Goal: Task Accomplishment & Management: Use online tool/utility

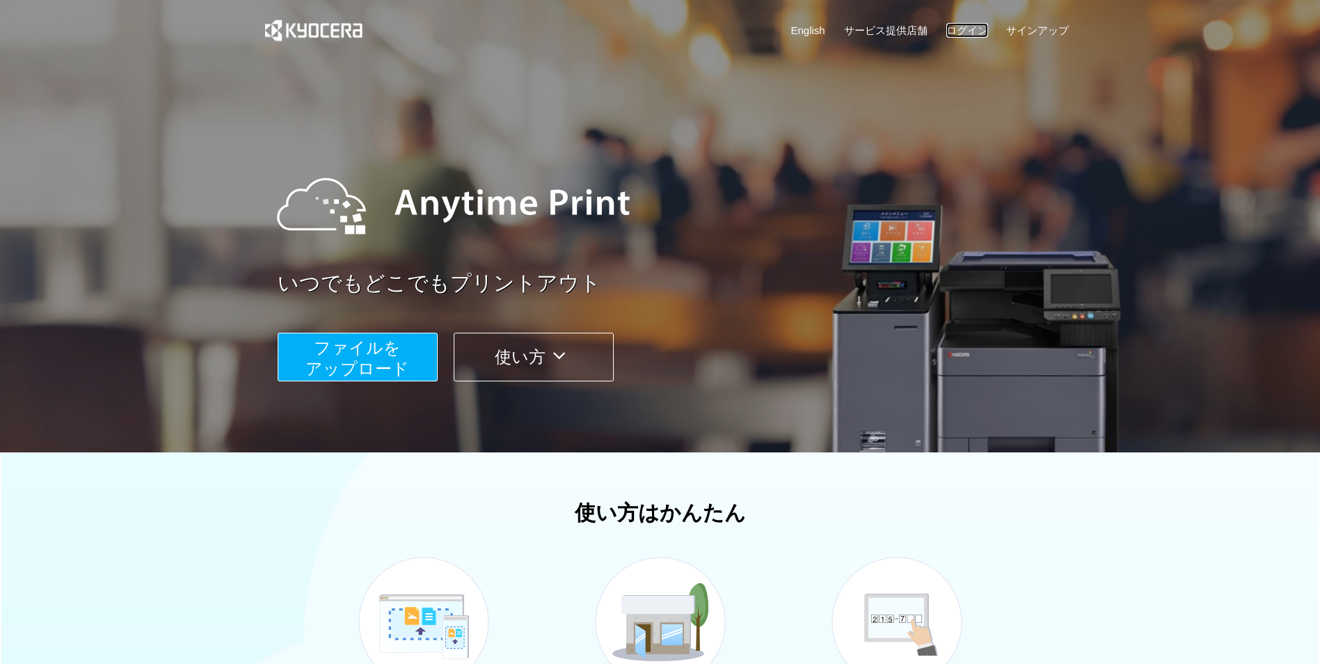
click at [958, 23] on link "ログイン" at bounding box center [967, 30] width 42 height 15
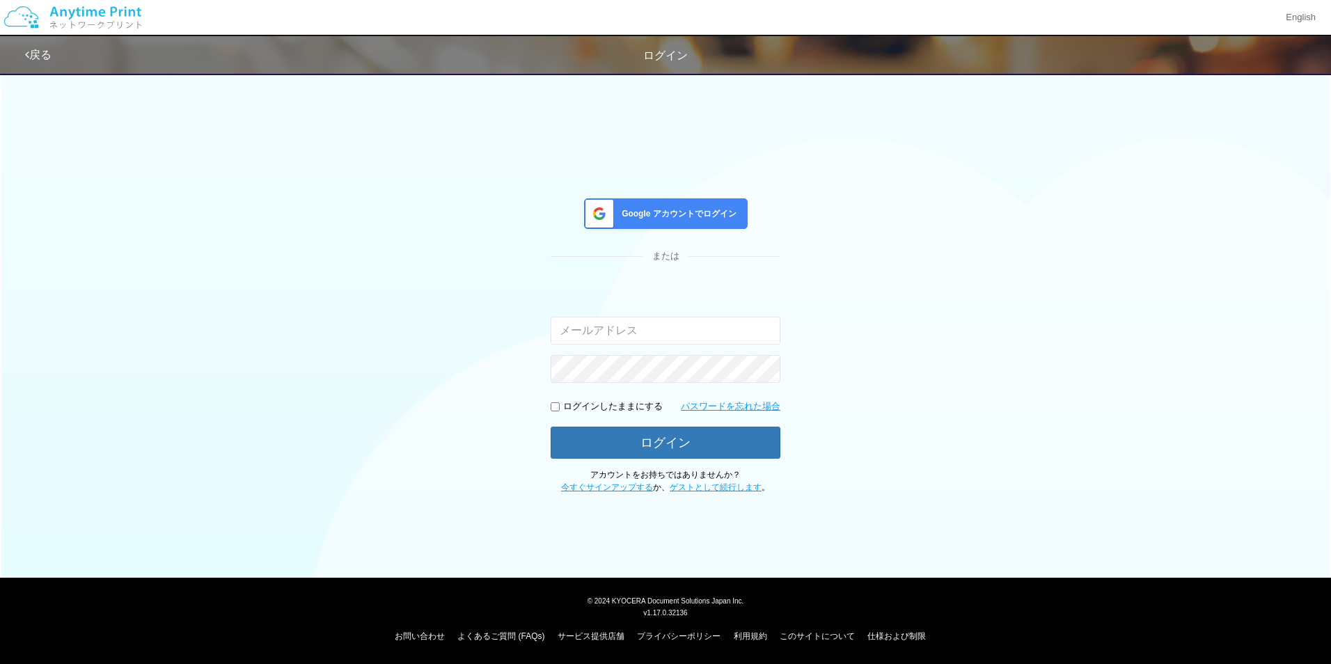
click at [667, 204] on div "Google アカウントでログイン" at bounding box center [666, 213] width 164 height 31
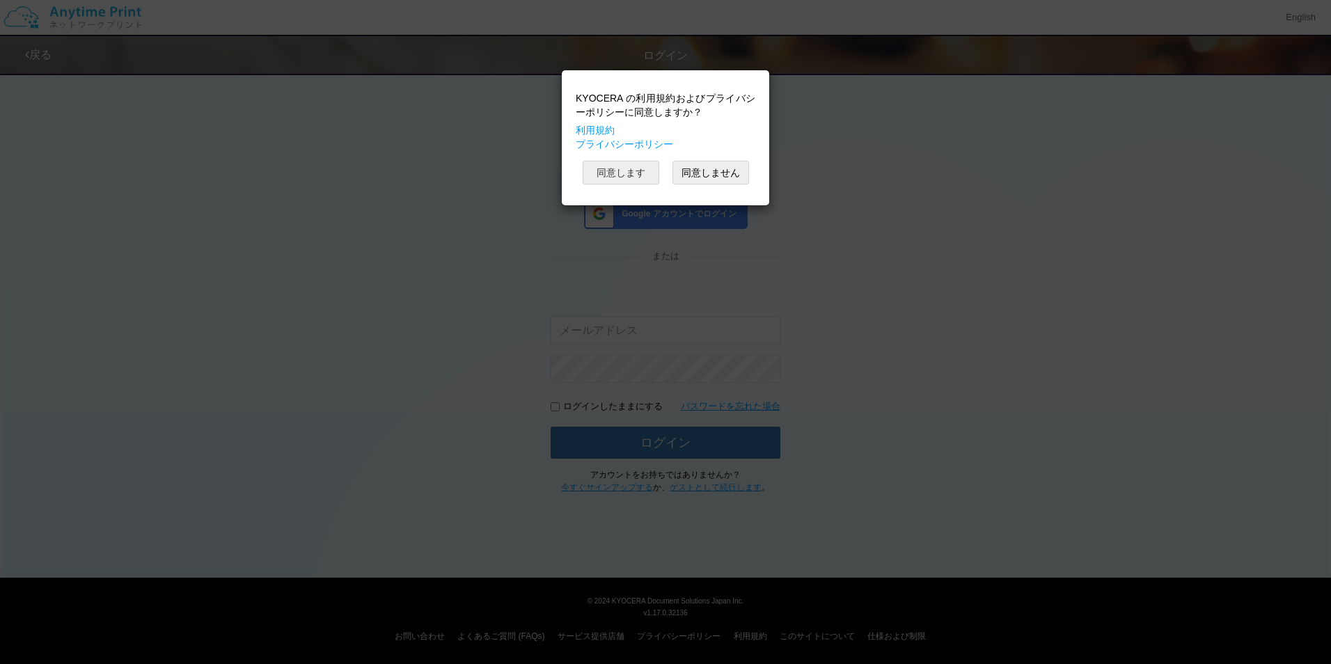
click at [639, 180] on button "同意します" at bounding box center [620, 173] width 77 height 24
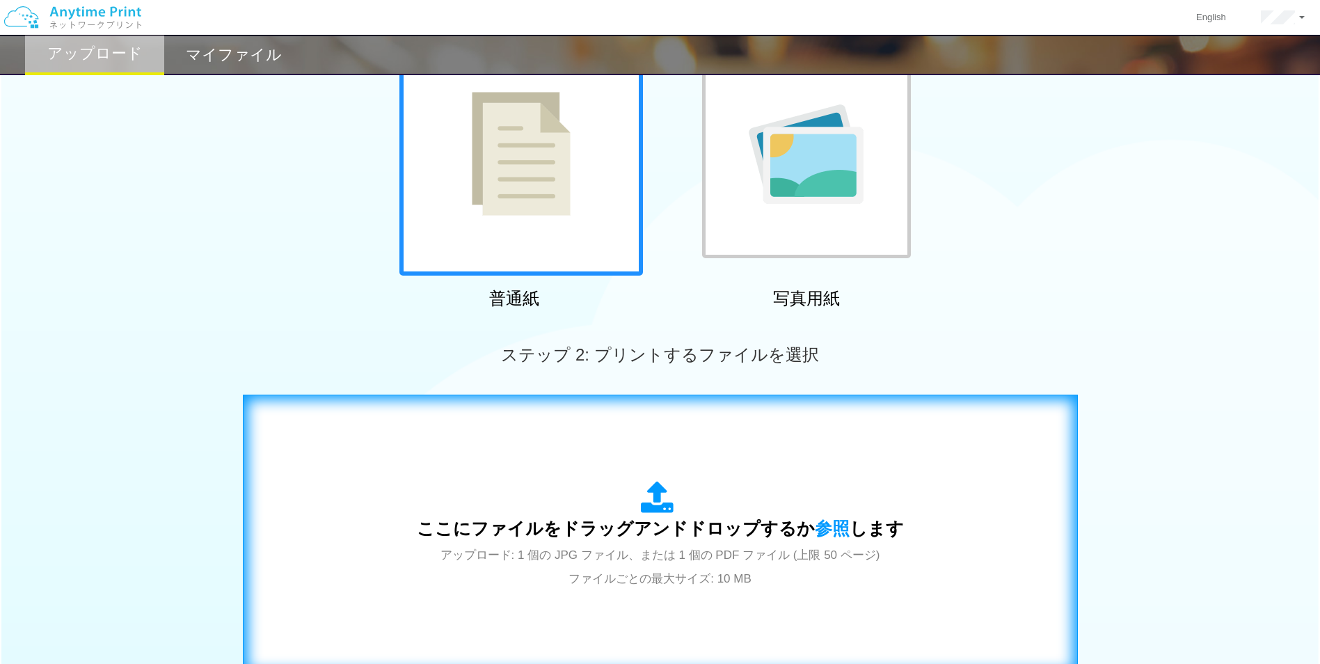
scroll to position [348, 0]
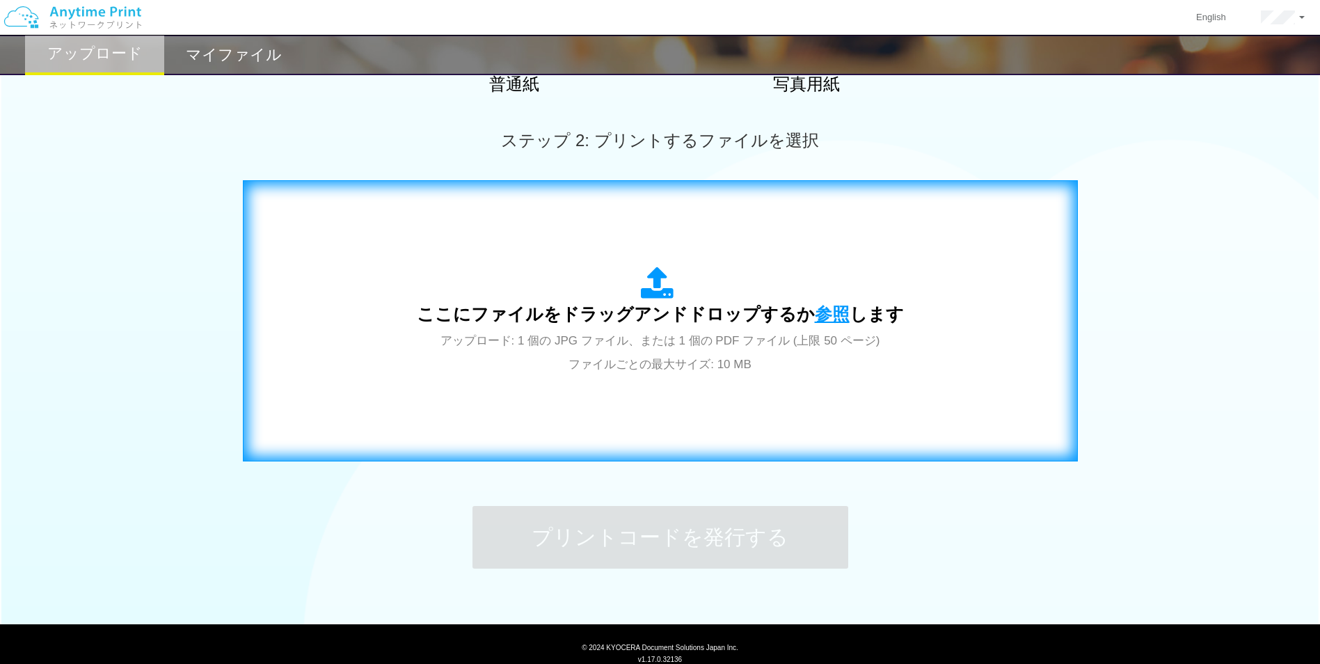
click at [823, 316] on span "参照" at bounding box center [832, 313] width 35 height 19
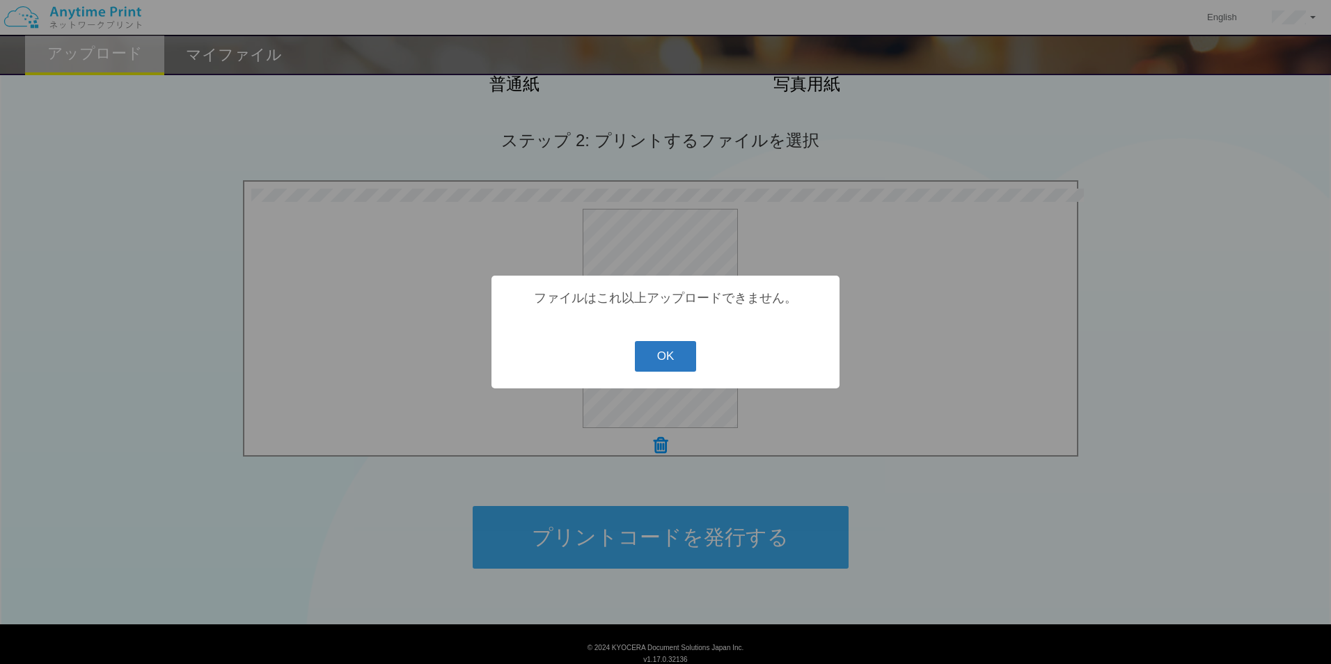
click at [686, 363] on button "OK" at bounding box center [666, 356] width 62 height 31
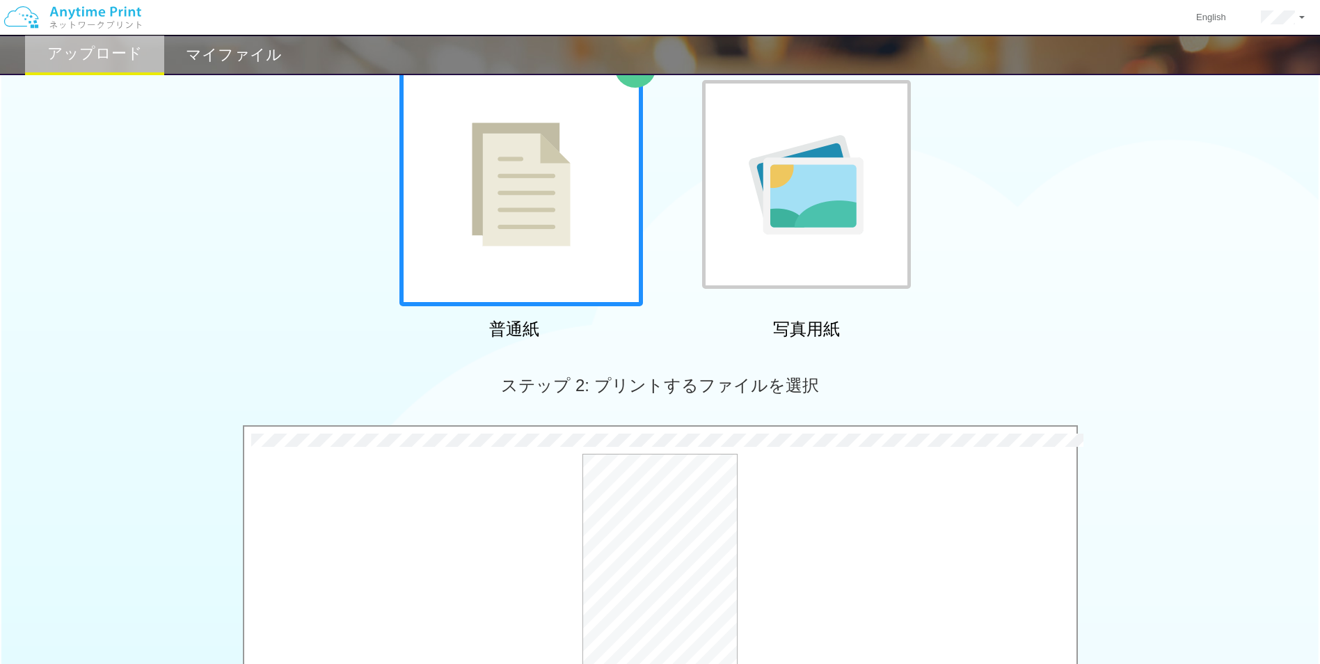
scroll to position [278, 0]
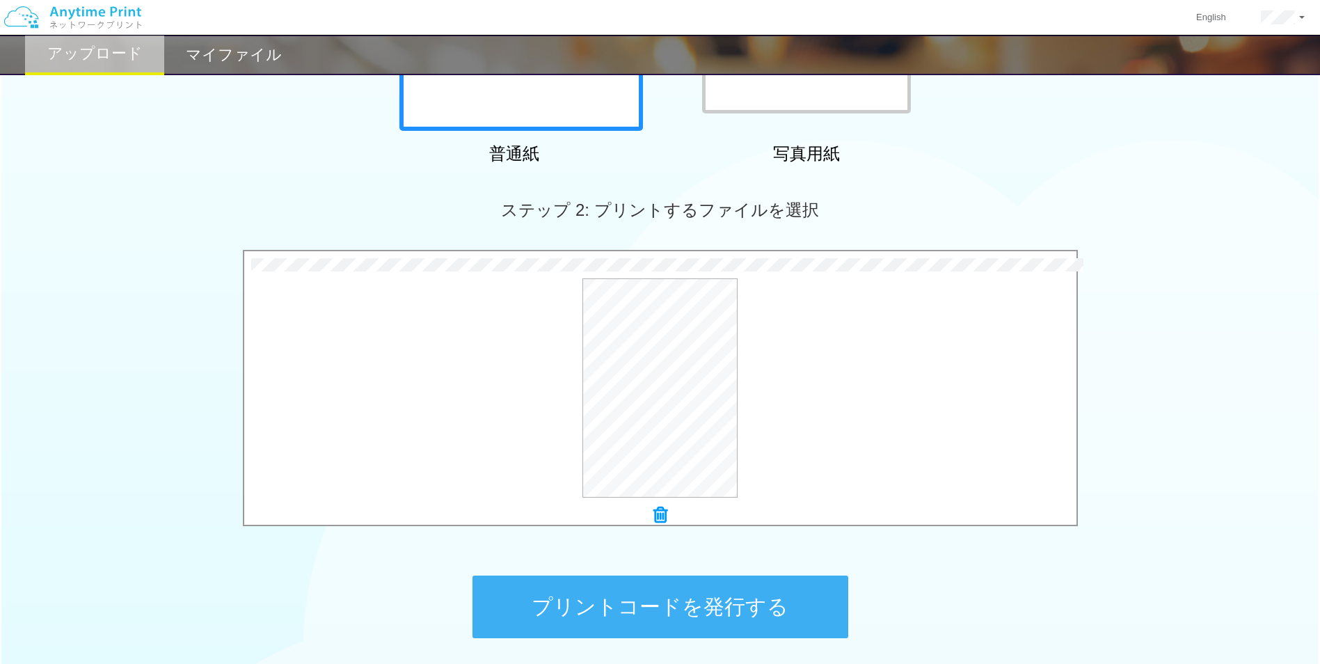
click at [681, 607] on button "プリントコードを発行する" at bounding box center [661, 607] width 376 height 63
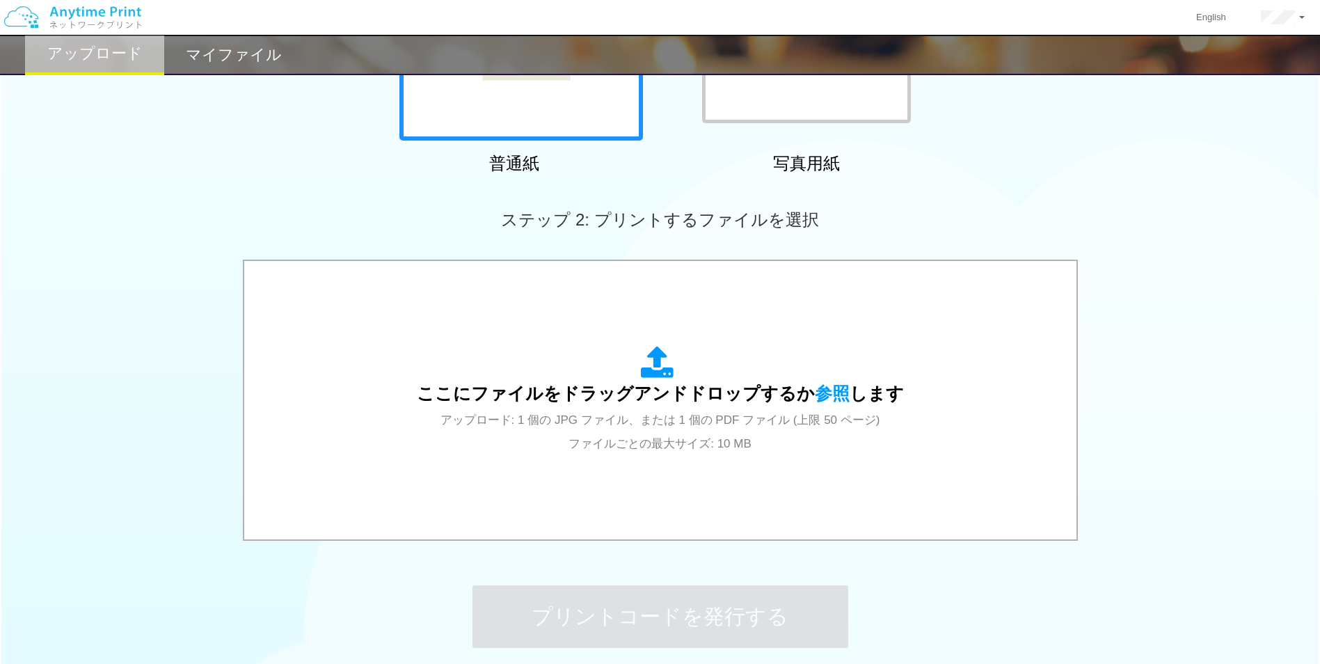
scroll to position [70, 0]
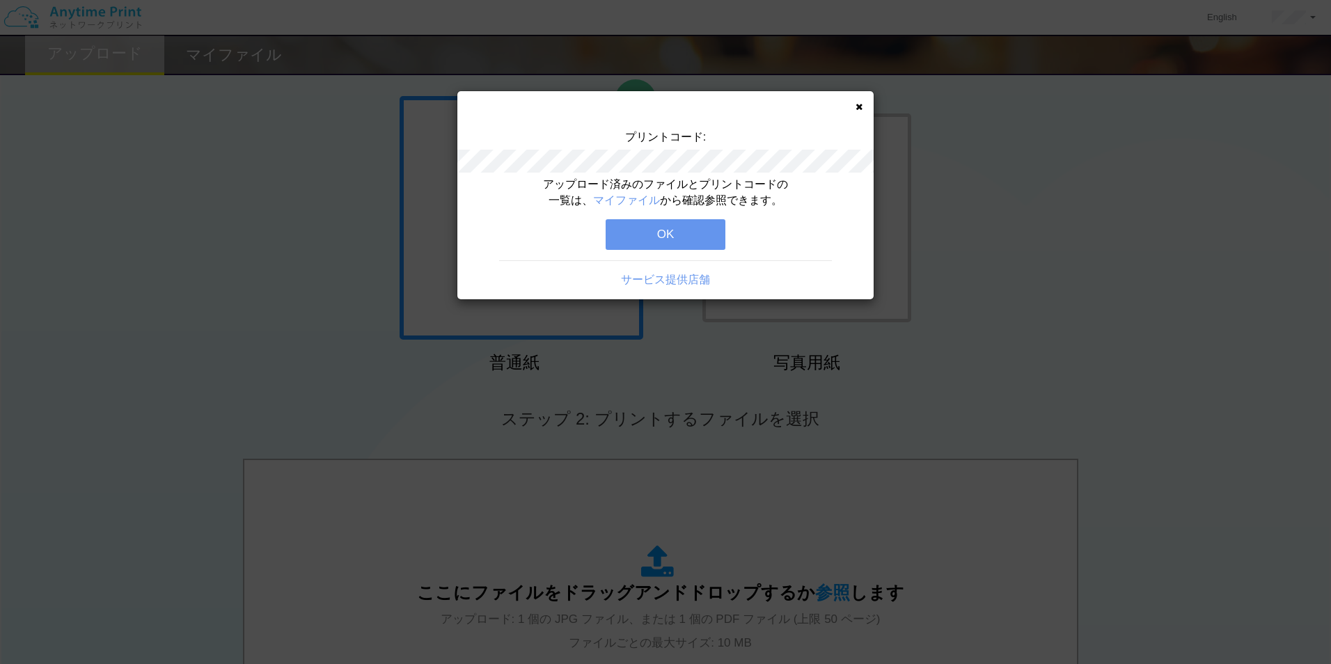
click at [667, 230] on button "OK" at bounding box center [665, 234] width 120 height 31
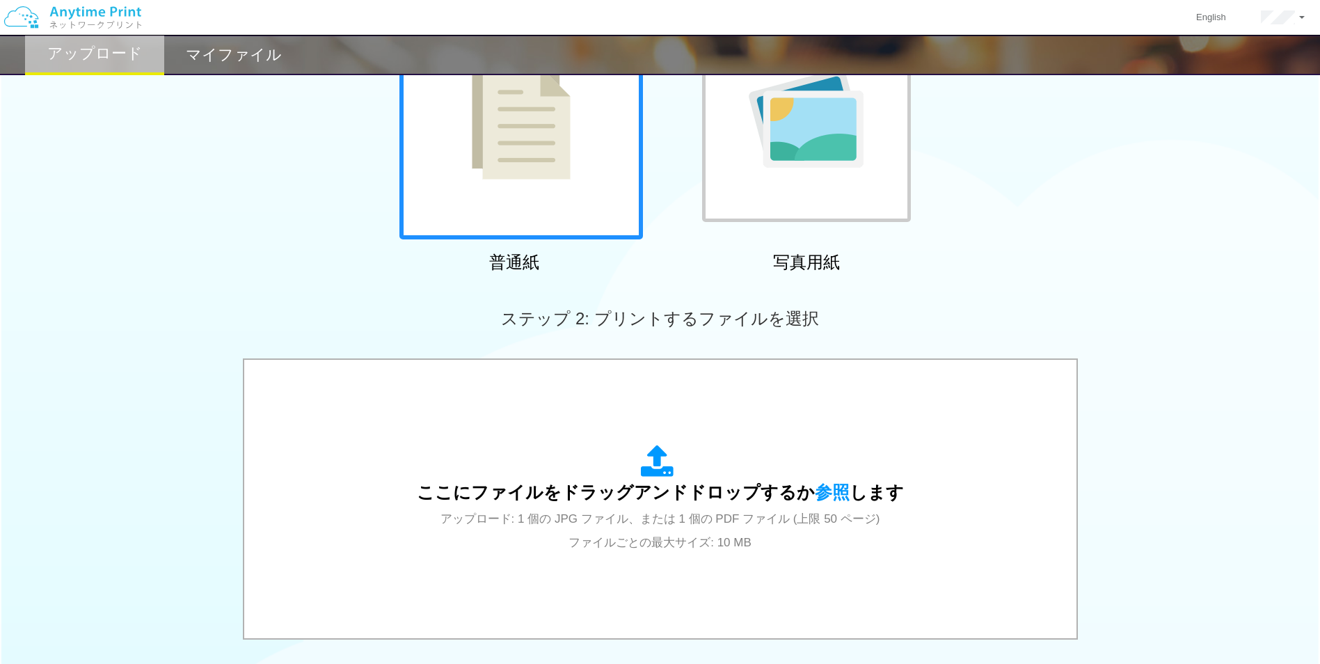
scroll to position [395, 0]
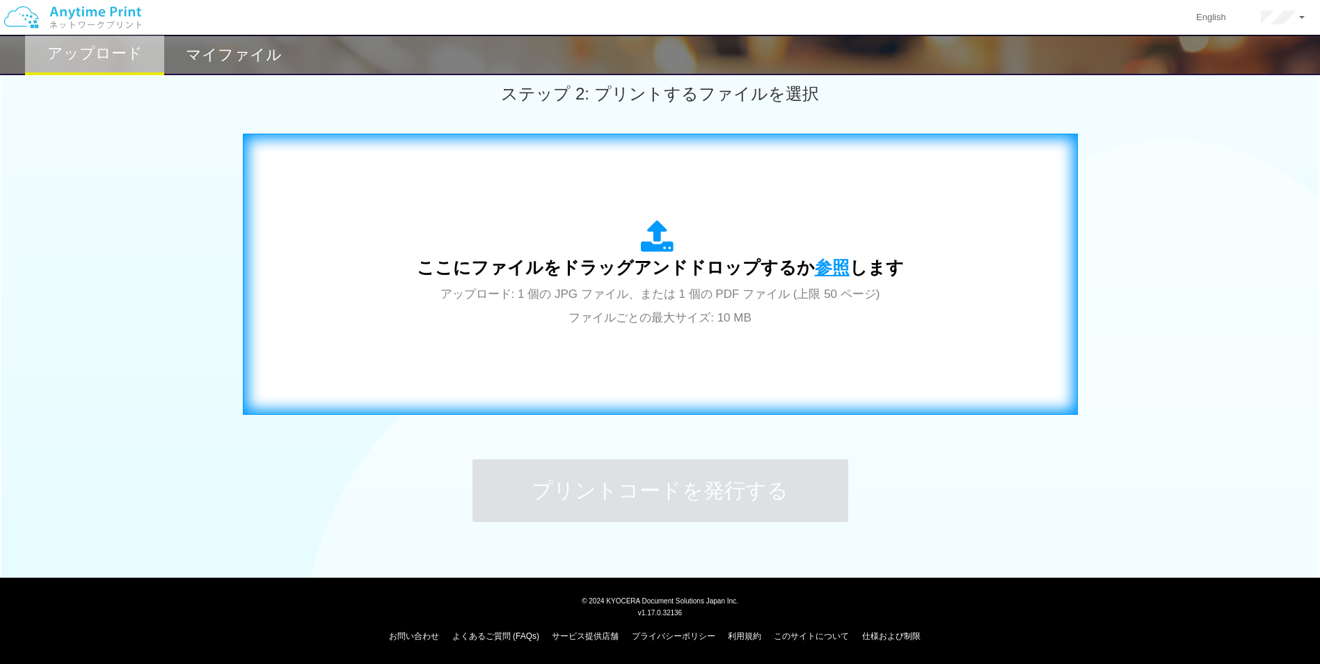
click at [823, 269] on span "参照" at bounding box center [832, 266] width 35 height 19
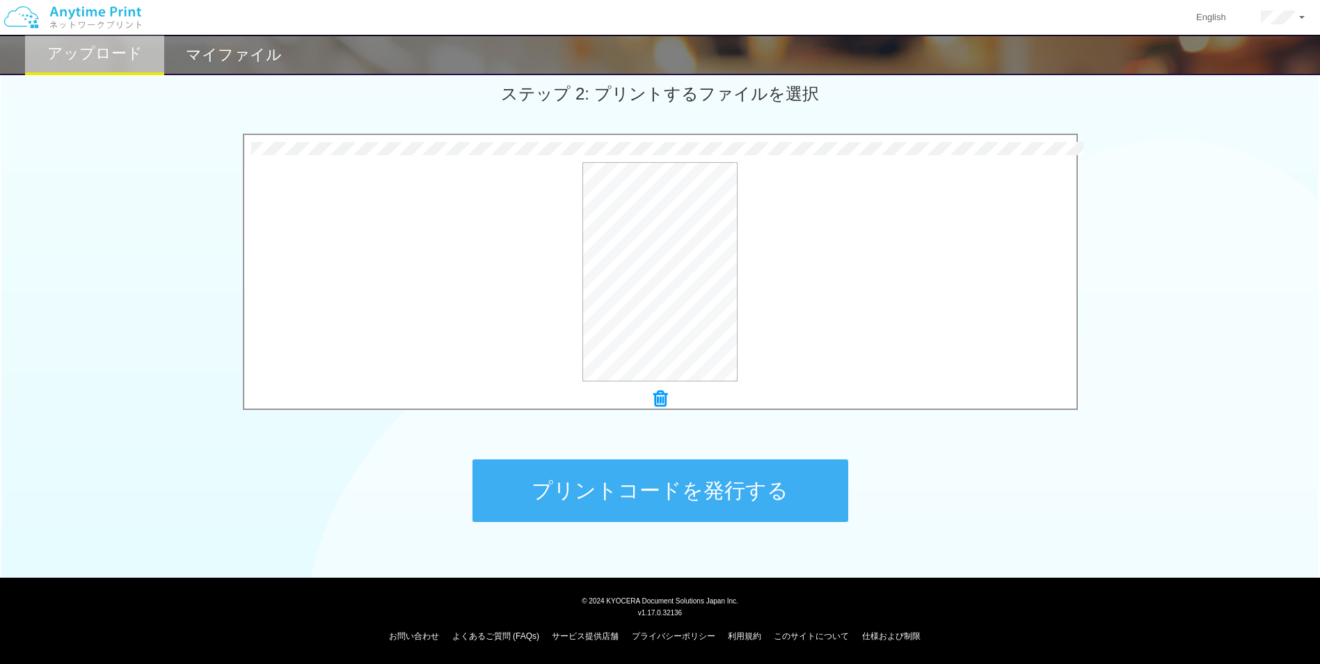
click at [722, 493] on button "プリントコードを発行する" at bounding box center [661, 490] width 376 height 63
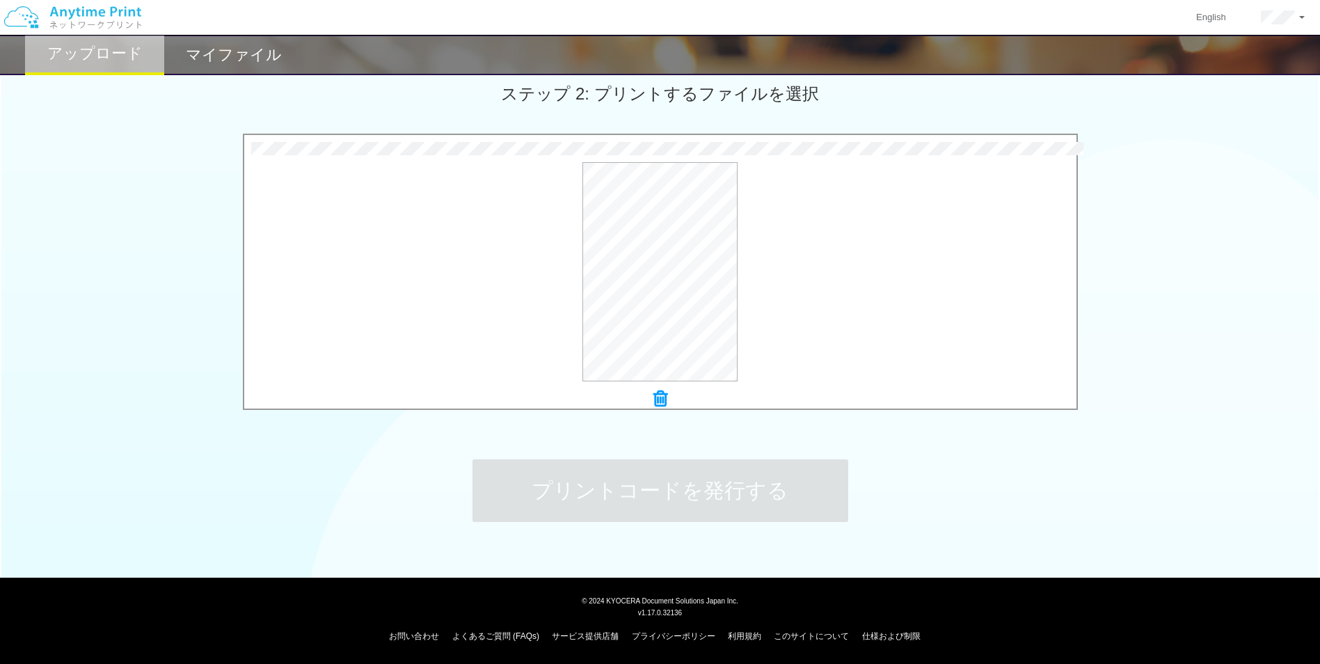
scroll to position [0, 0]
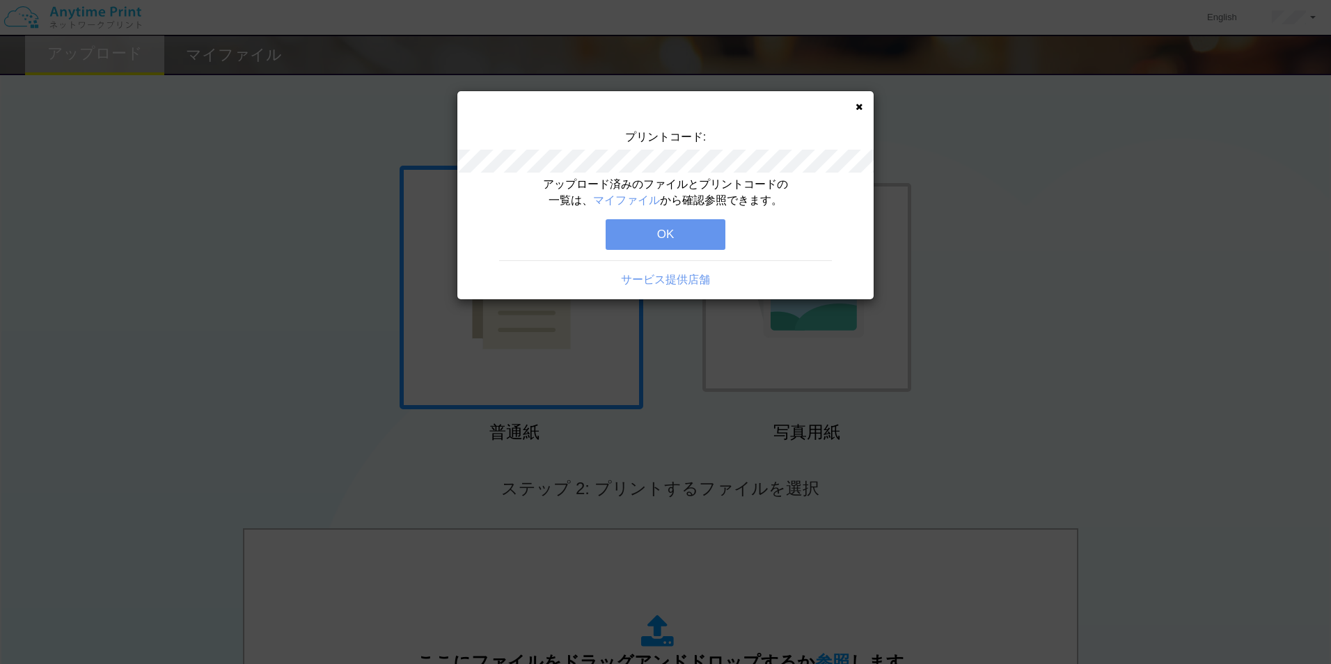
click at [684, 228] on button "OK" at bounding box center [665, 234] width 120 height 31
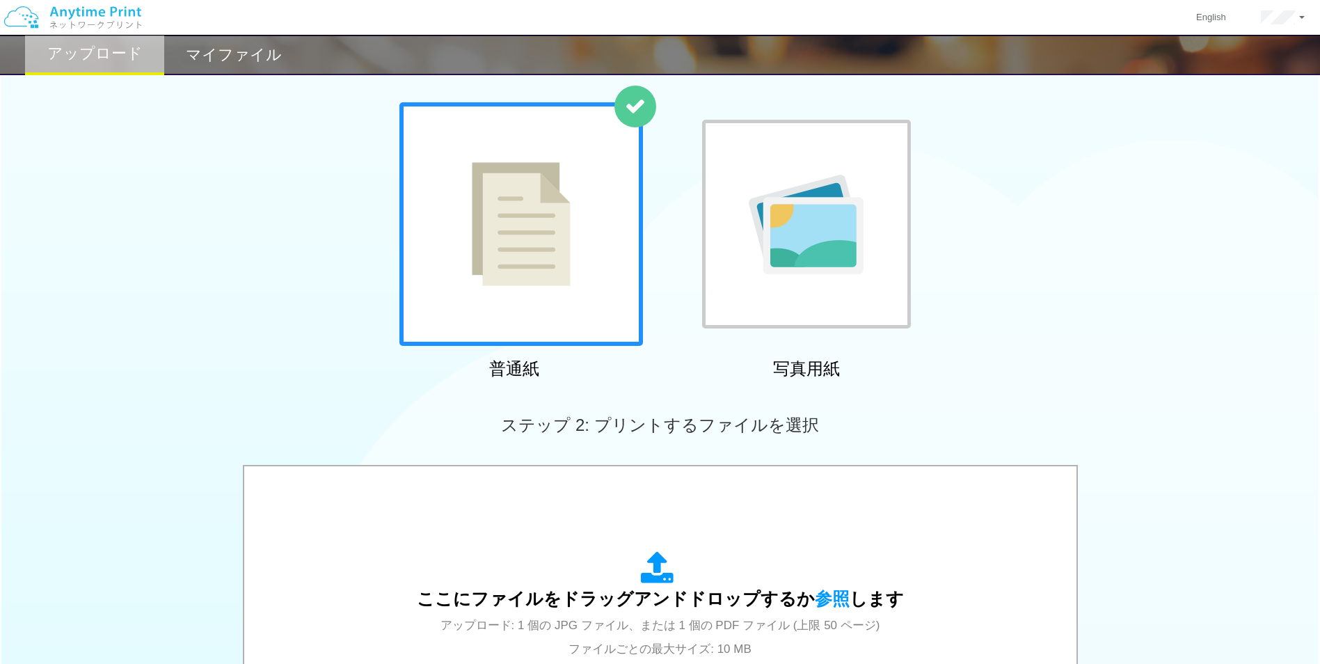
scroll to position [209, 0]
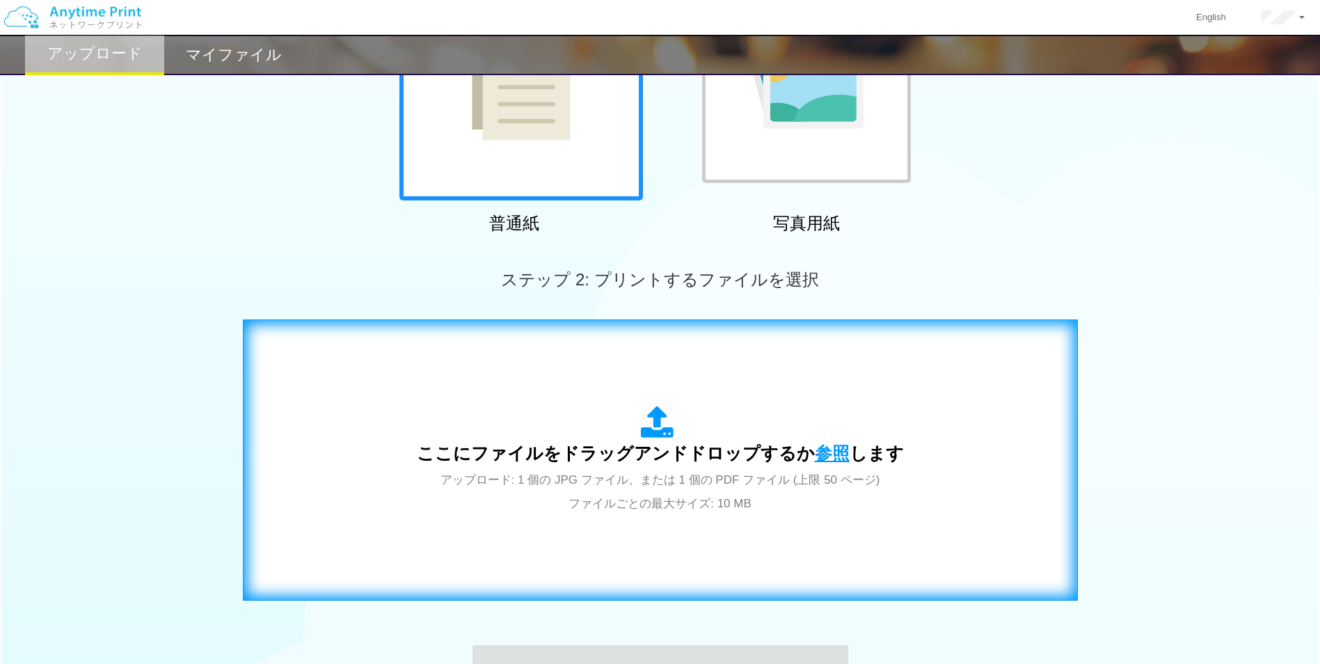
click at [832, 443] on span "参照" at bounding box center [832, 452] width 35 height 19
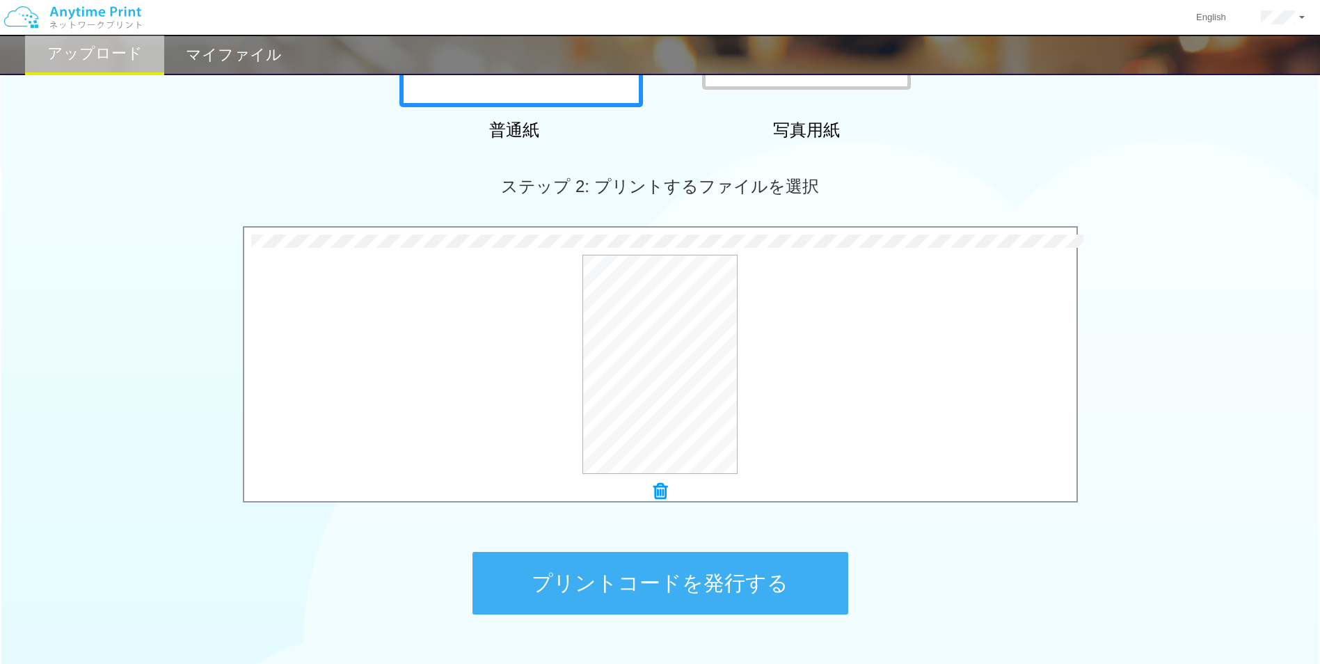
scroll to position [395, 0]
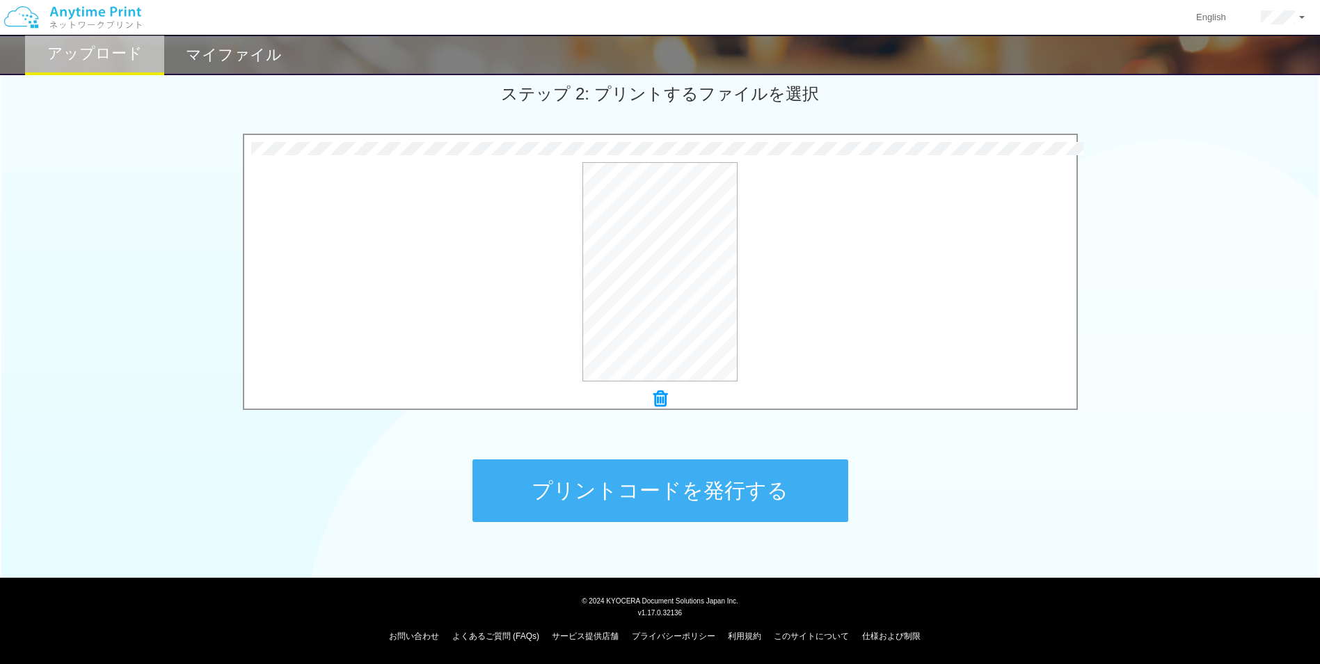
click at [663, 503] on button "プリントコードを発行する" at bounding box center [661, 490] width 376 height 63
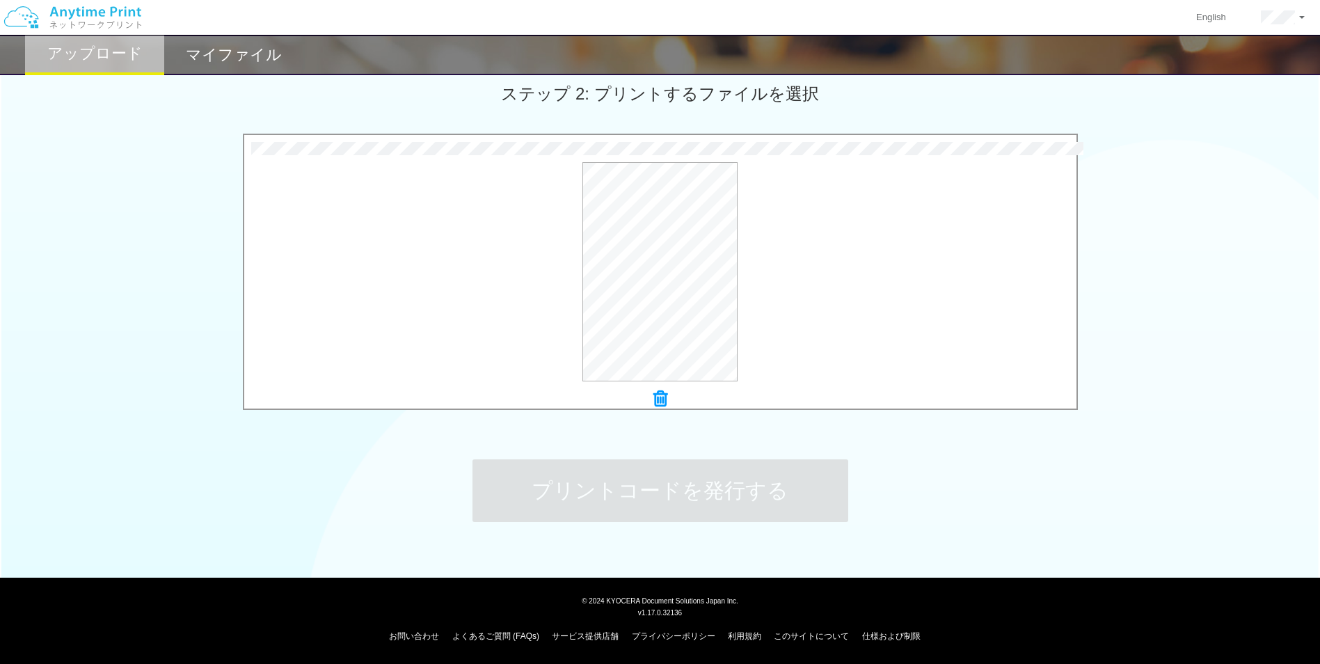
scroll to position [0, 0]
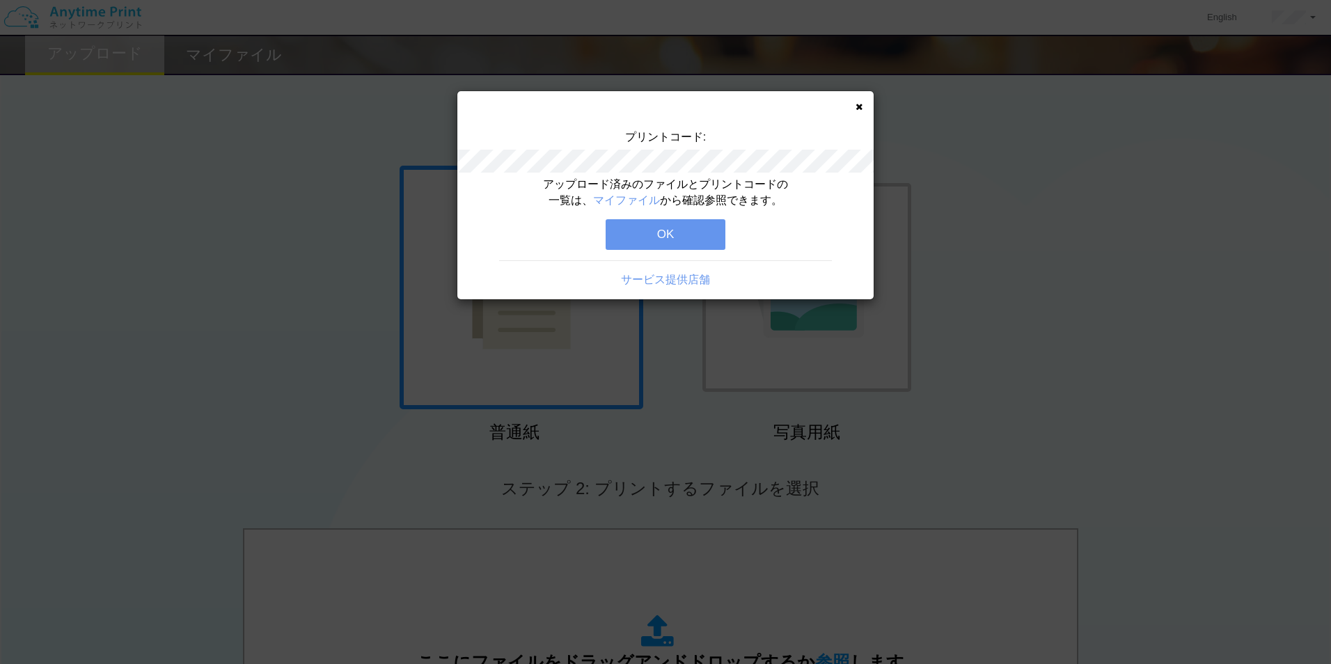
click at [671, 246] on button "OK" at bounding box center [665, 234] width 120 height 31
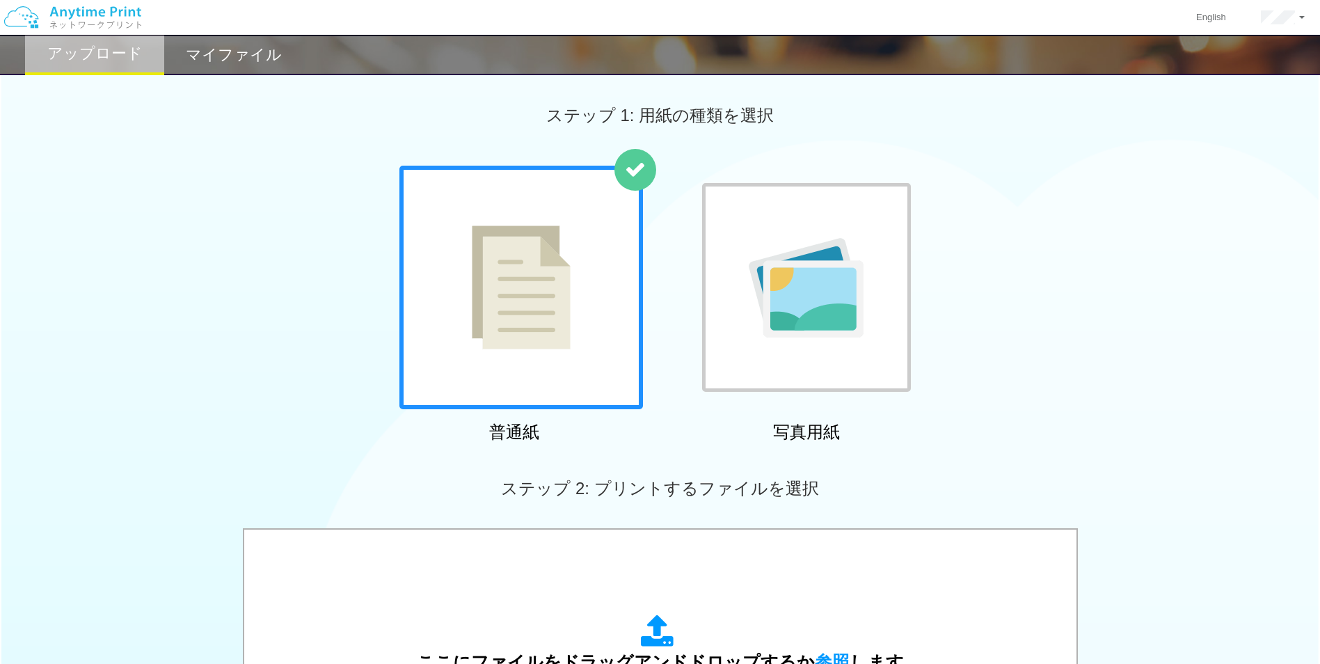
click at [236, 62] on h2 "マイファイル" at bounding box center [234, 55] width 96 height 17
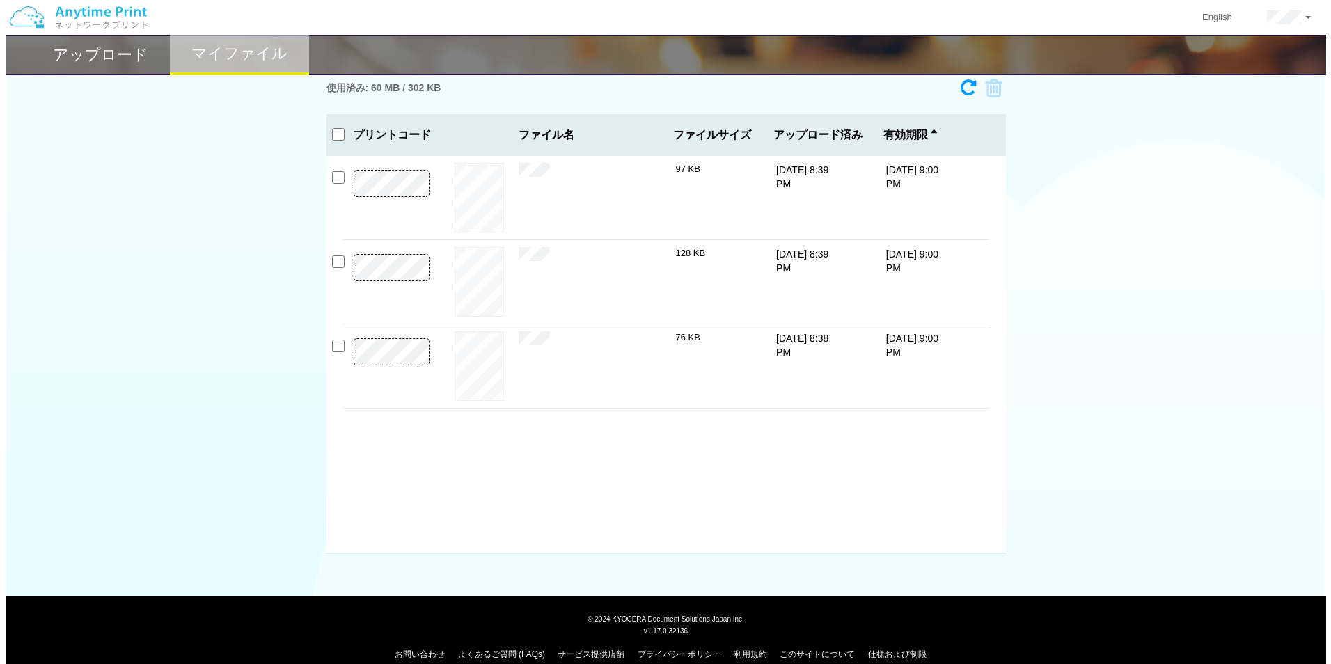
scroll to position [51, 0]
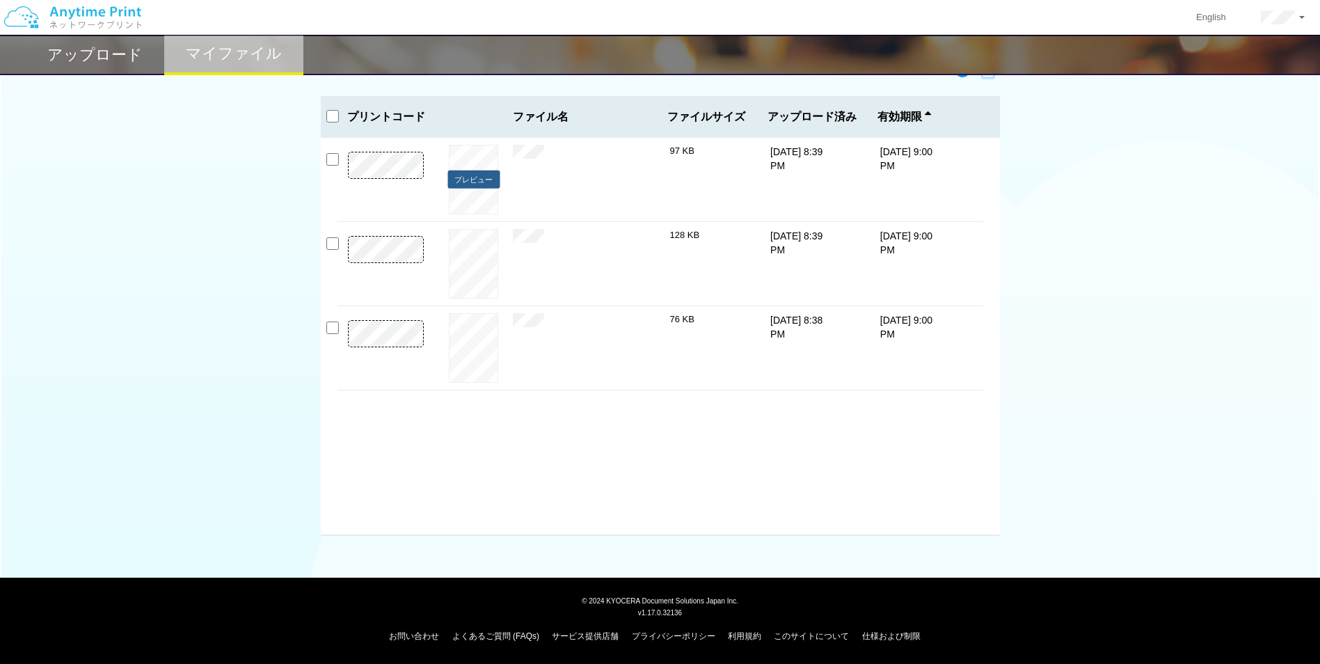
click at [487, 180] on button "プレビュー" at bounding box center [473, 179] width 52 height 19
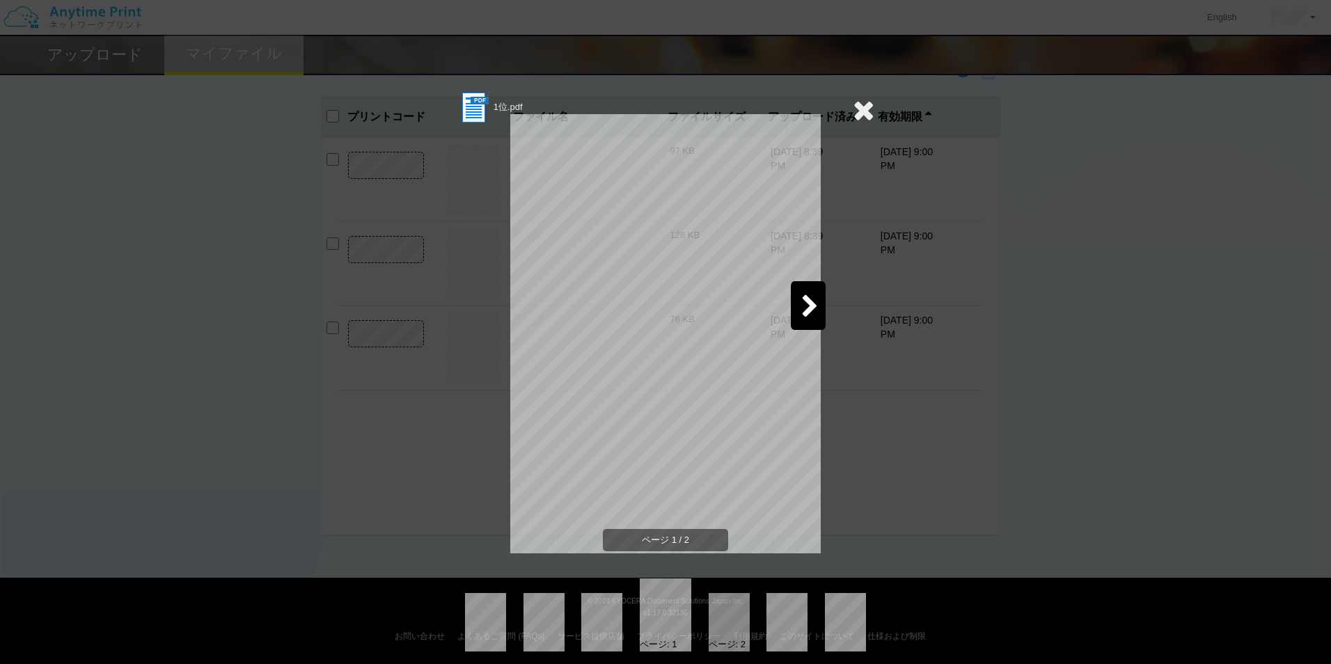
click at [814, 315] on div at bounding box center [808, 305] width 35 height 49
click at [282, 434] on div "1位.pdf ページ 2 / 2 ページ: 1 ページ: 2" at bounding box center [665, 332] width 1331 height 664
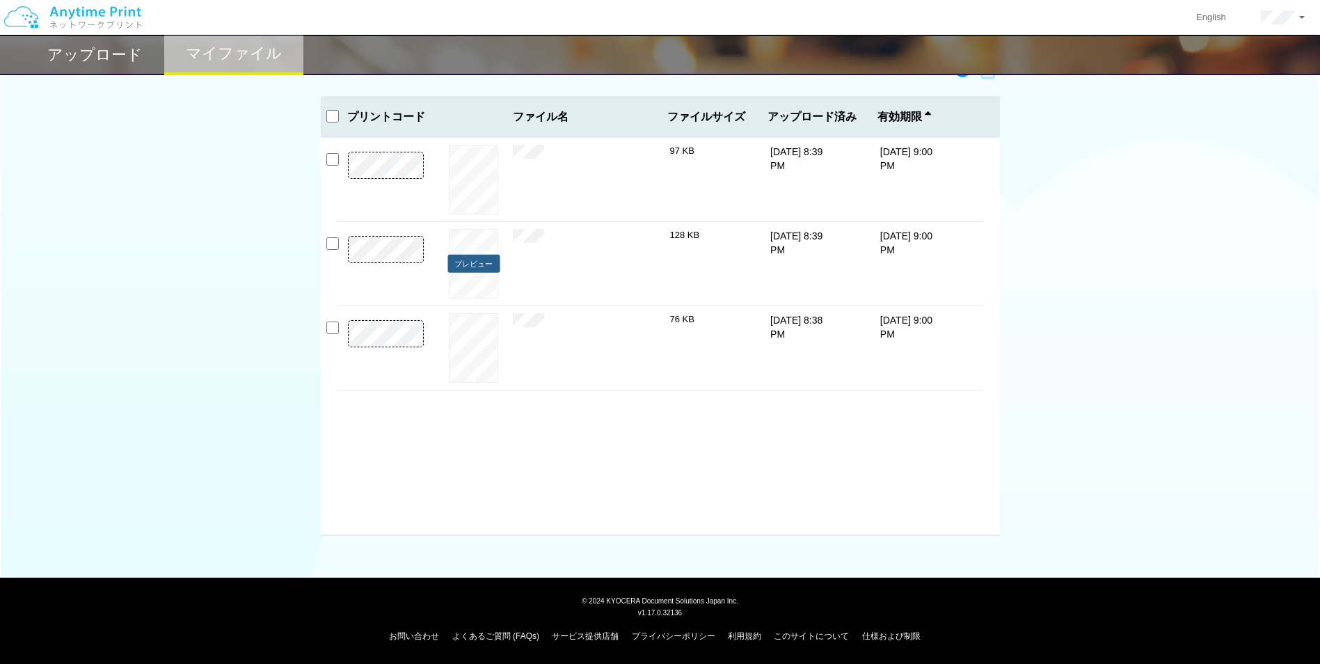
click at [475, 260] on button "プレビュー" at bounding box center [473, 264] width 52 height 19
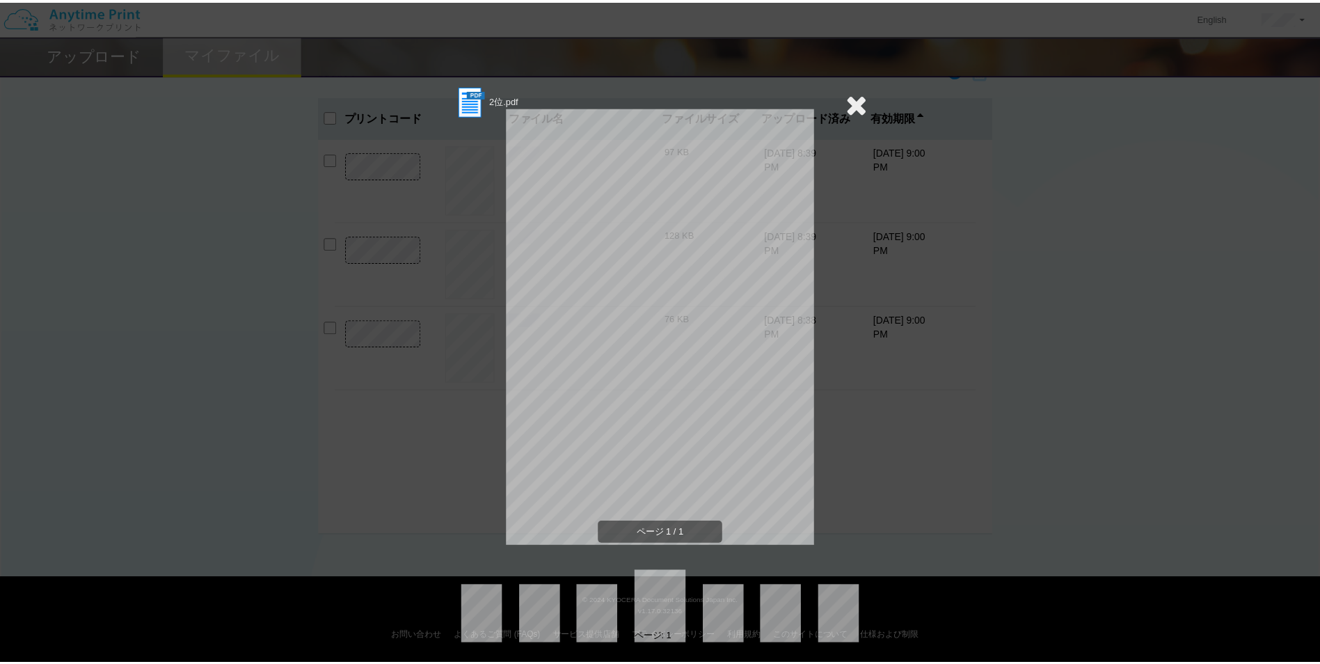
scroll to position [8, 0]
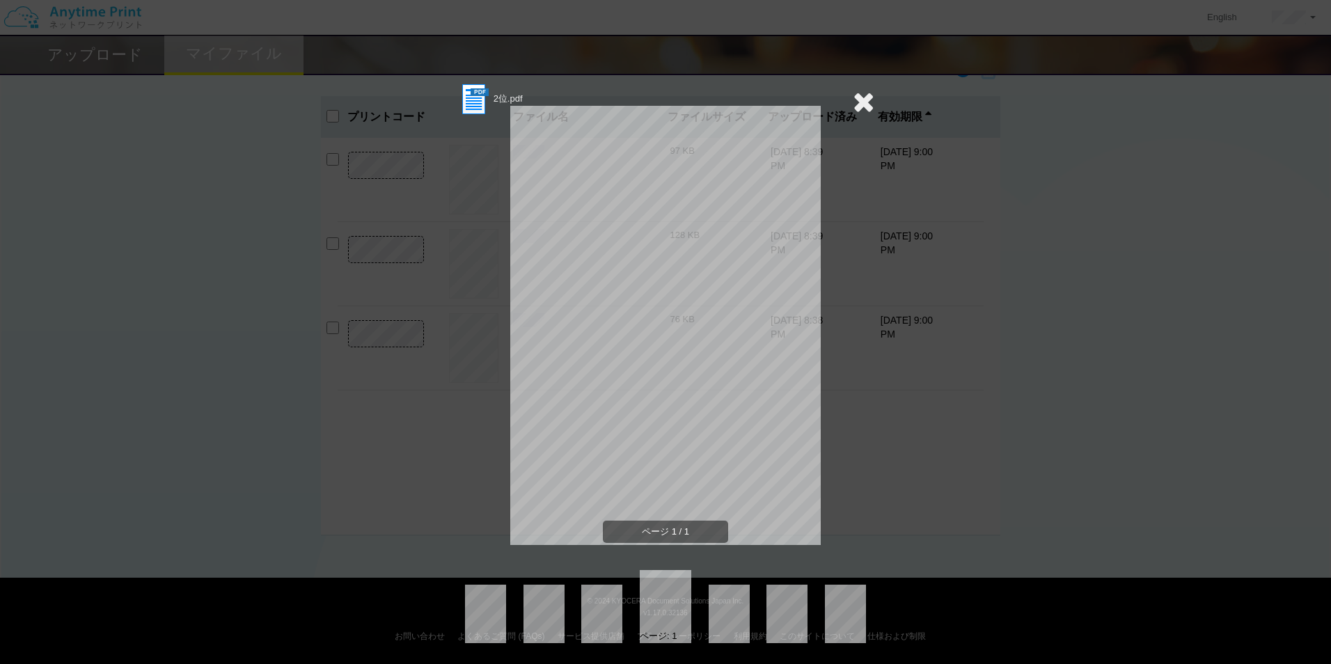
click at [243, 396] on div "2位.pdf ページ 1 / 1 ページ: 1" at bounding box center [665, 332] width 1331 height 664
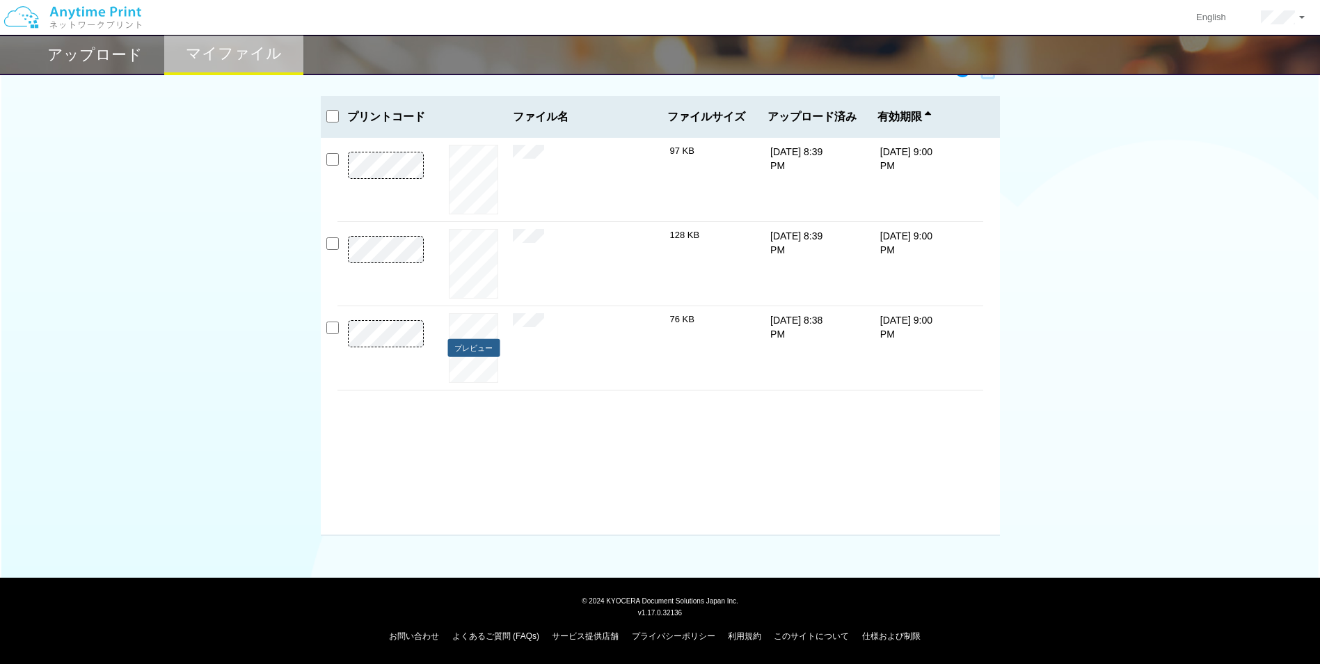
click at [477, 341] on button "プレビュー" at bounding box center [473, 348] width 52 height 19
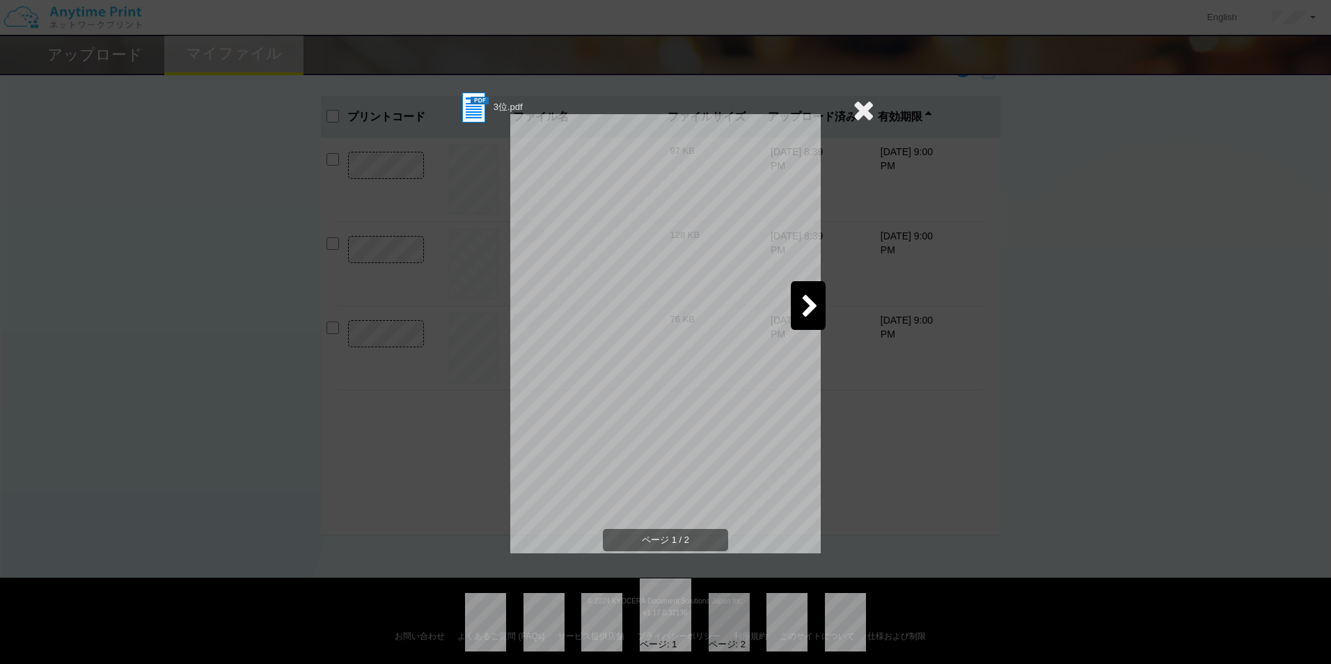
click at [214, 344] on div "3位.pdf ページ 1 / 2 ページ: 1 ページ: 2" at bounding box center [665, 332] width 1331 height 664
